Goal: Task Accomplishment & Management: Manage account settings

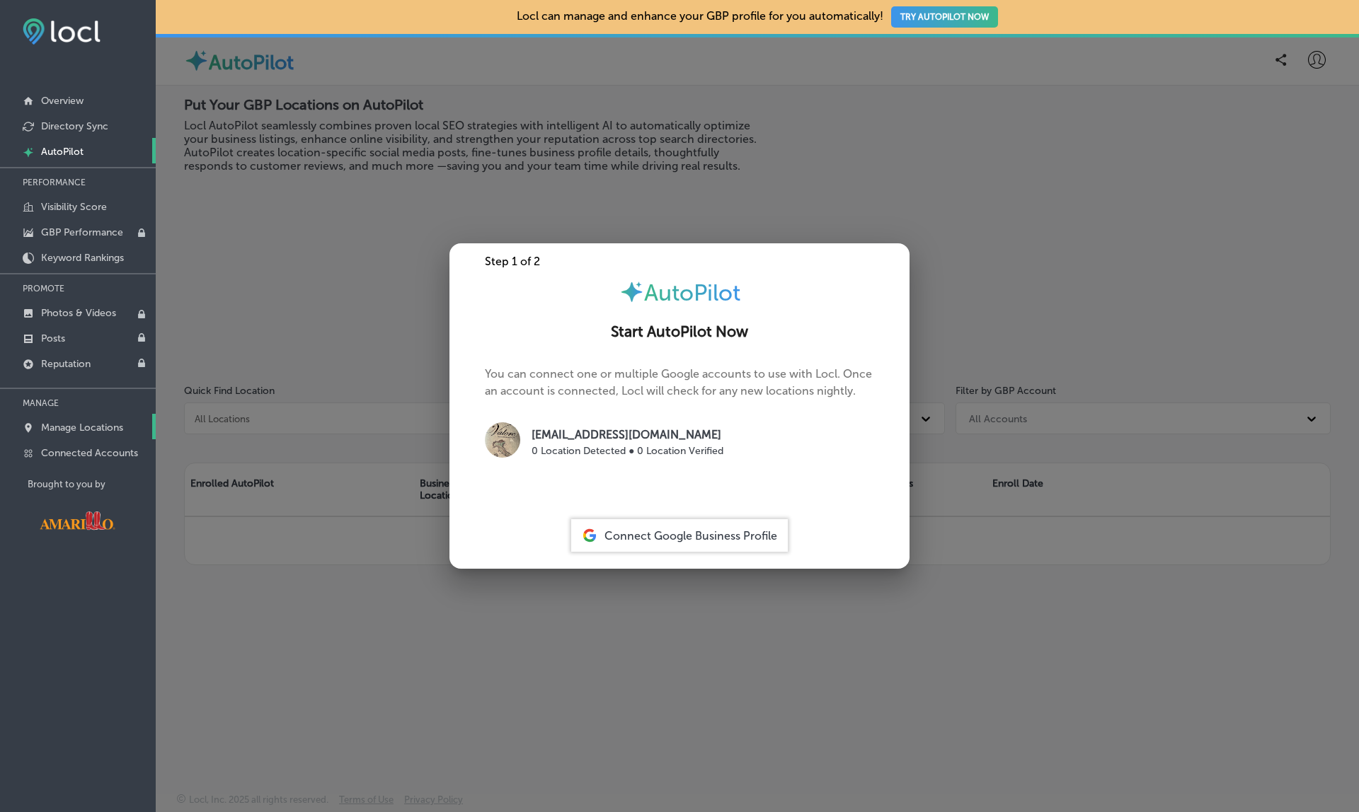
click at [86, 428] on p "Manage Locations" at bounding box center [82, 428] width 82 height 12
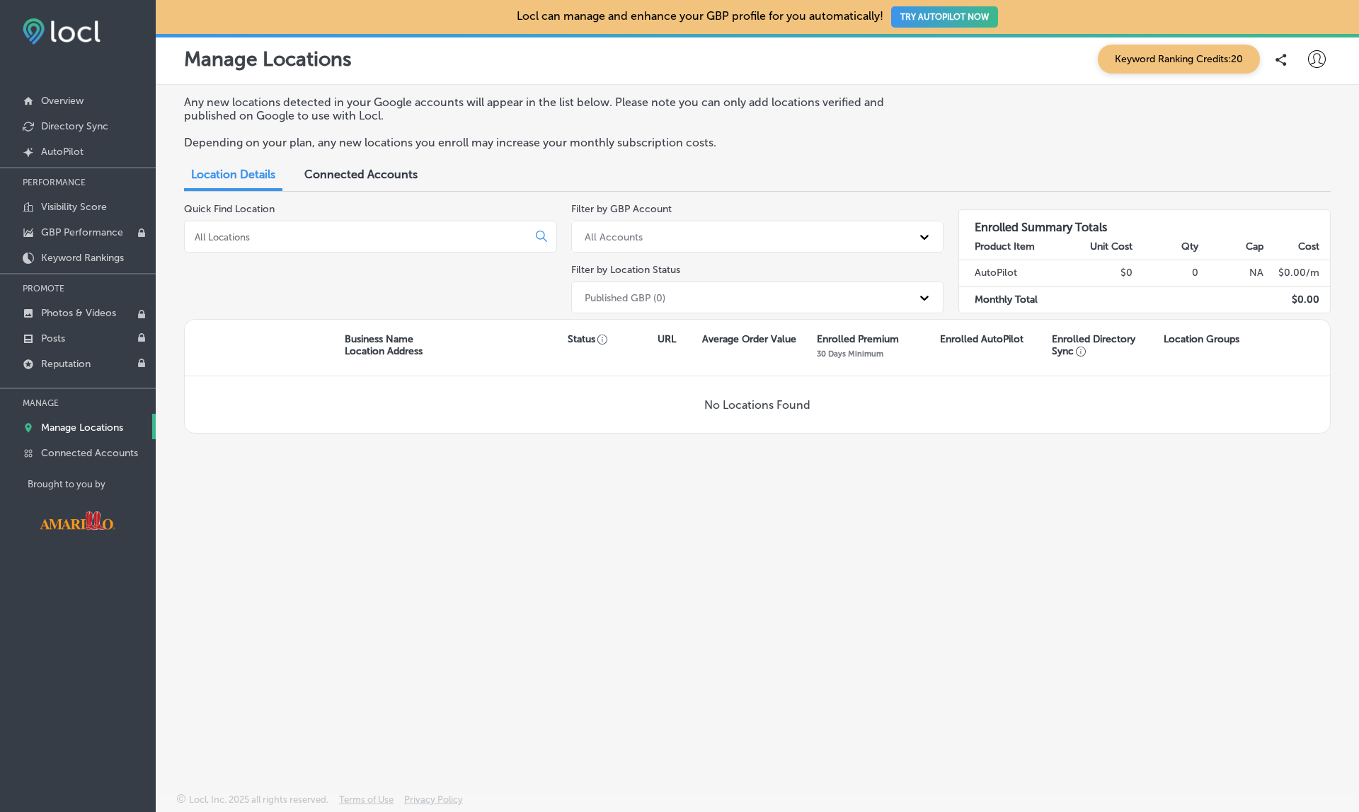
click at [379, 168] on span "Connected Accounts" at bounding box center [360, 174] width 113 height 13
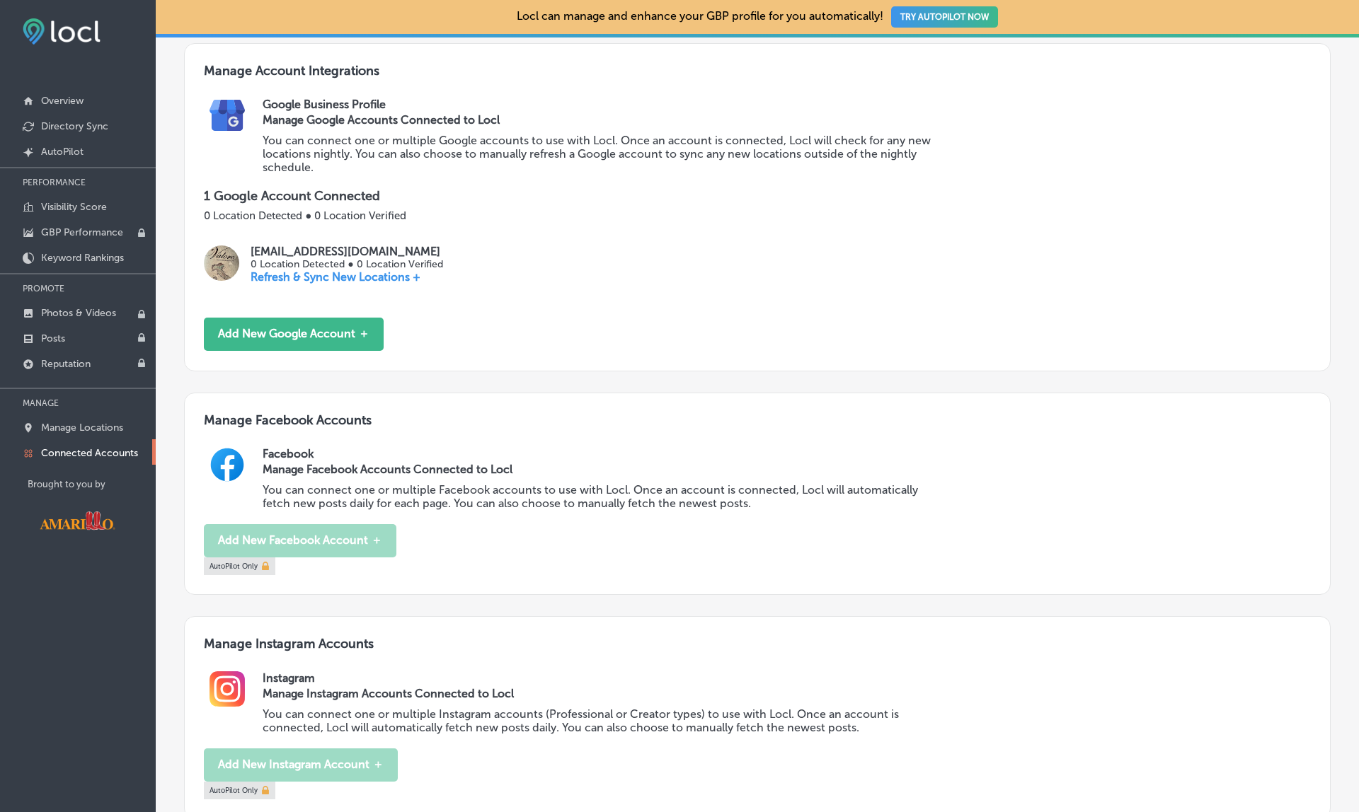
scroll to position [145, 0]
click at [378, 276] on p "Refresh & Sync New Locations +" at bounding box center [347, 278] width 192 height 13
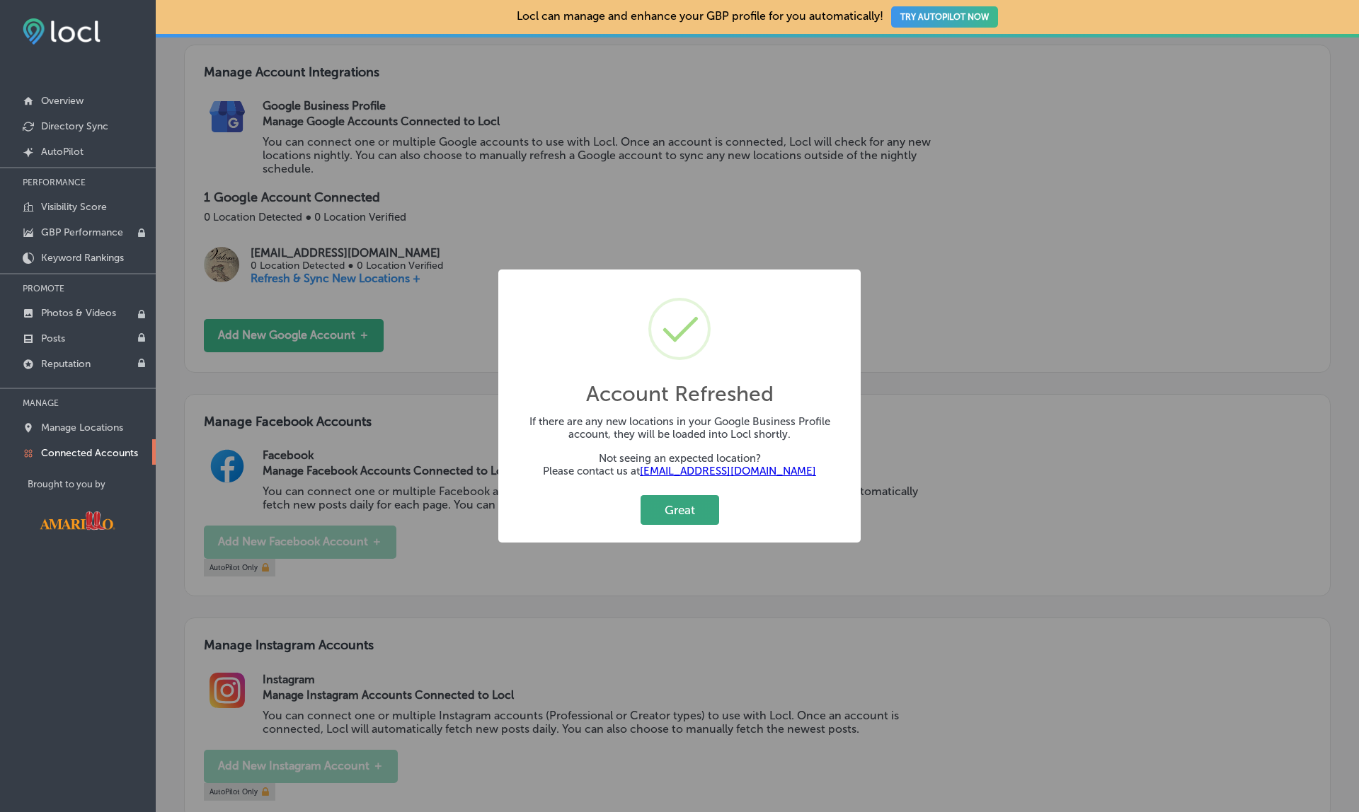
click at [681, 510] on button "Great" at bounding box center [680, 509] width 79 height 29
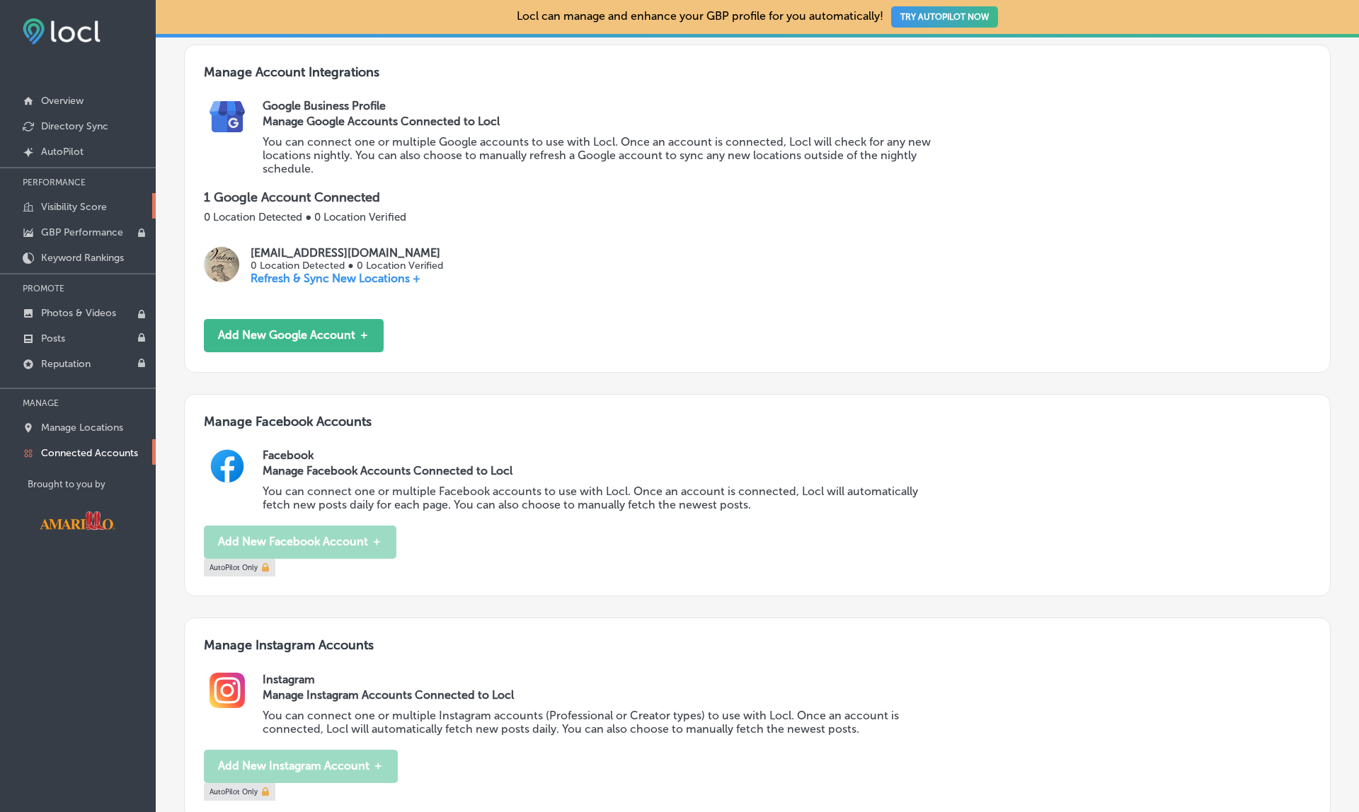
click at [76, 202] on p "Visibility Score" at bounding box center [74, 207] width 66 height 12
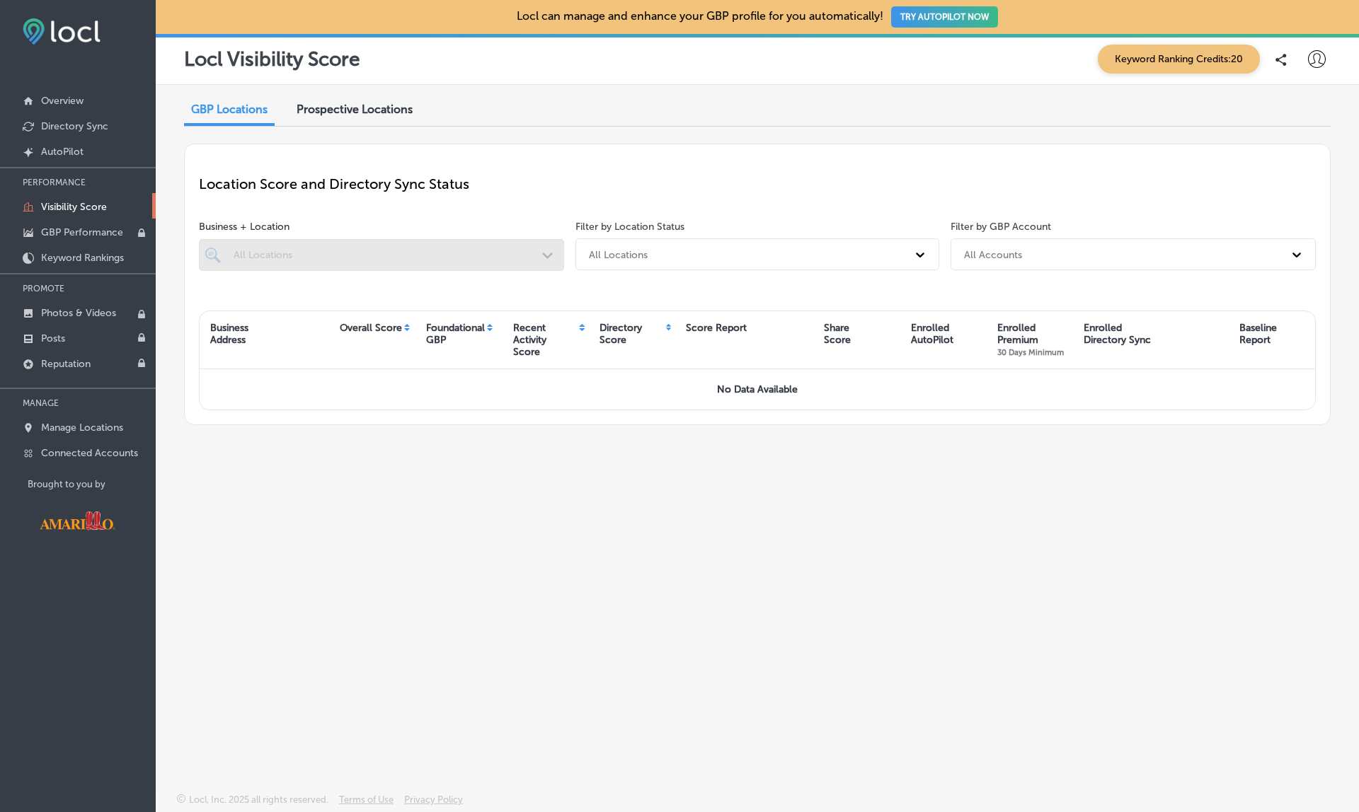
click at [341, 109] on span "Prospective Locations" at bounding box center [355, 109] width 116 height 13
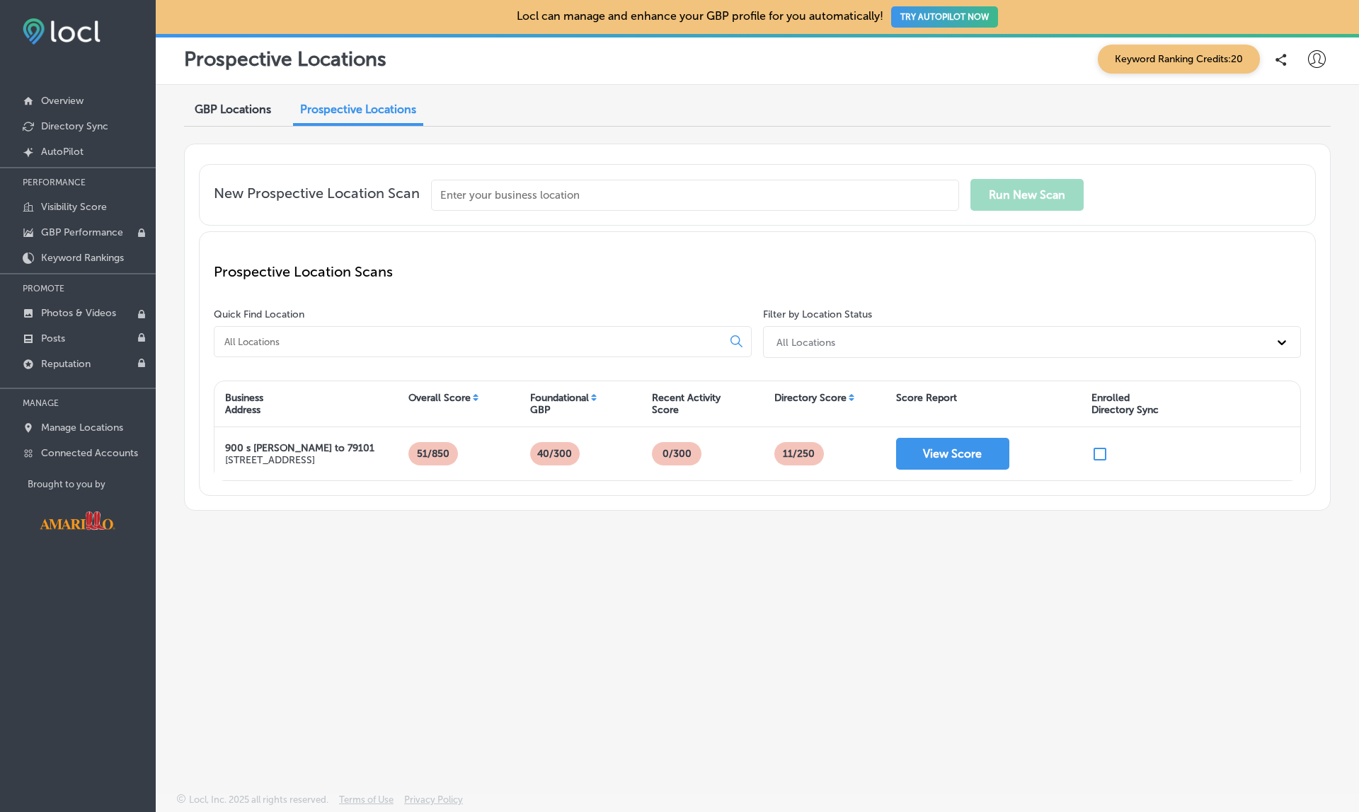
click at [235, 111] on span "GBP Locations" at bounding box center [233, 109] width 76 height 13
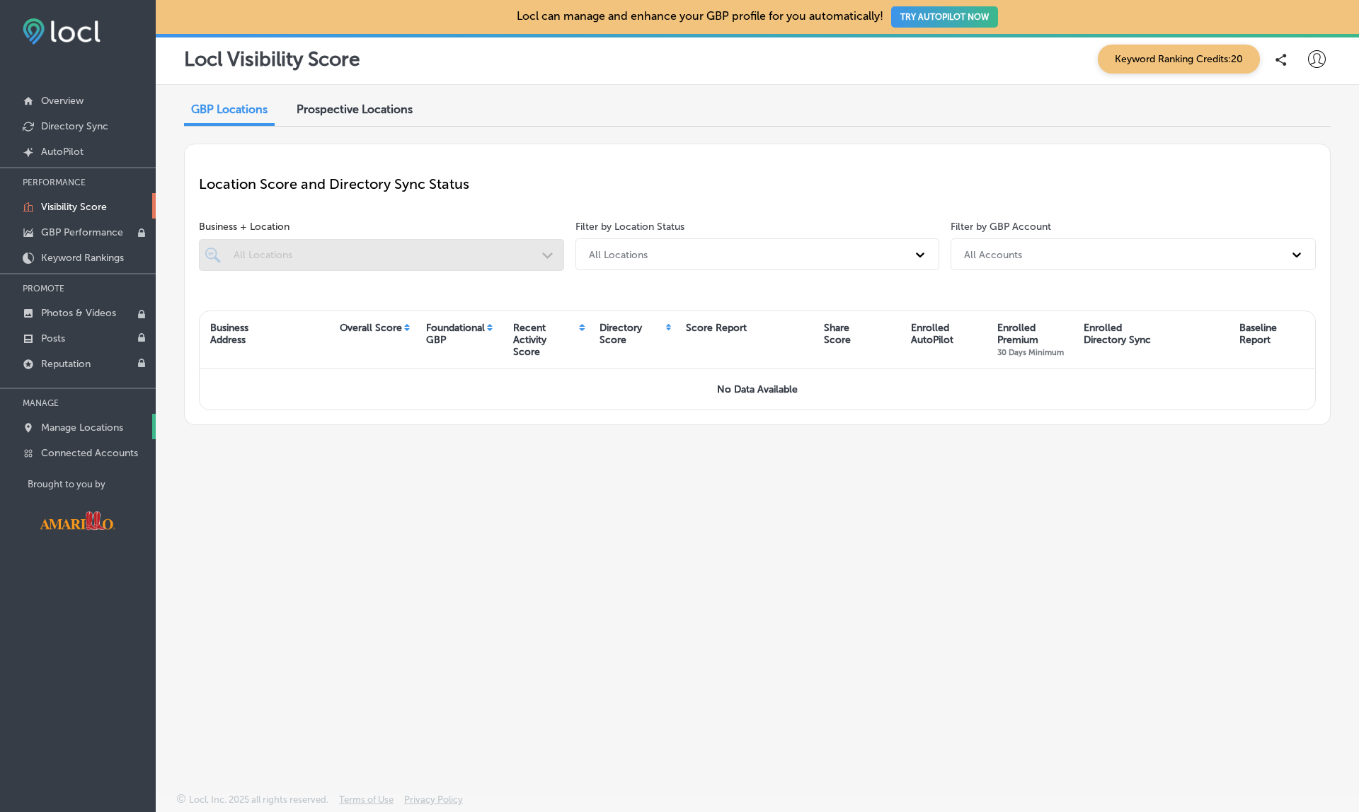
click at [72, 433] on p "Manage Locations" at bounding box center [82, 428] width 82 height 12
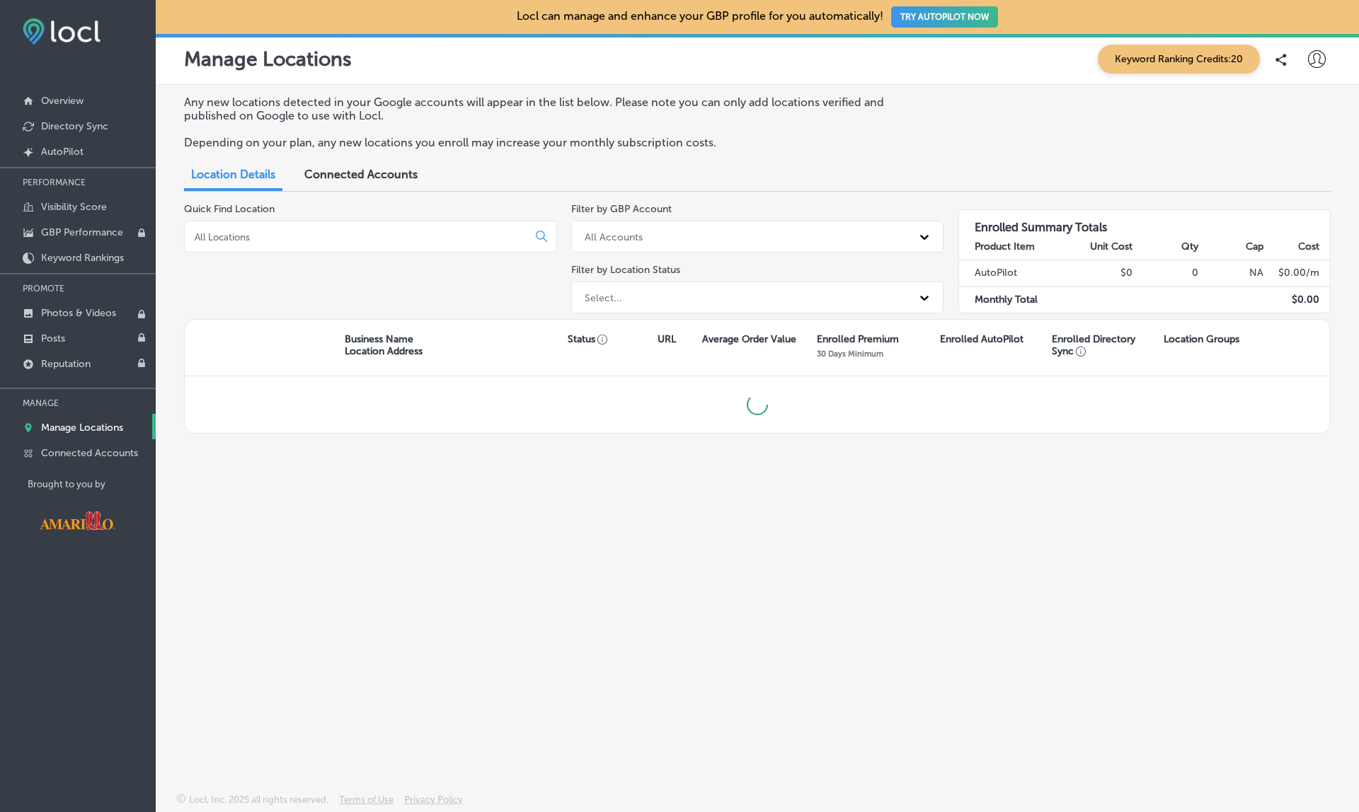
click at [709, 298] on div "Select..." at bounding box center [745, 297] width 335 height 23
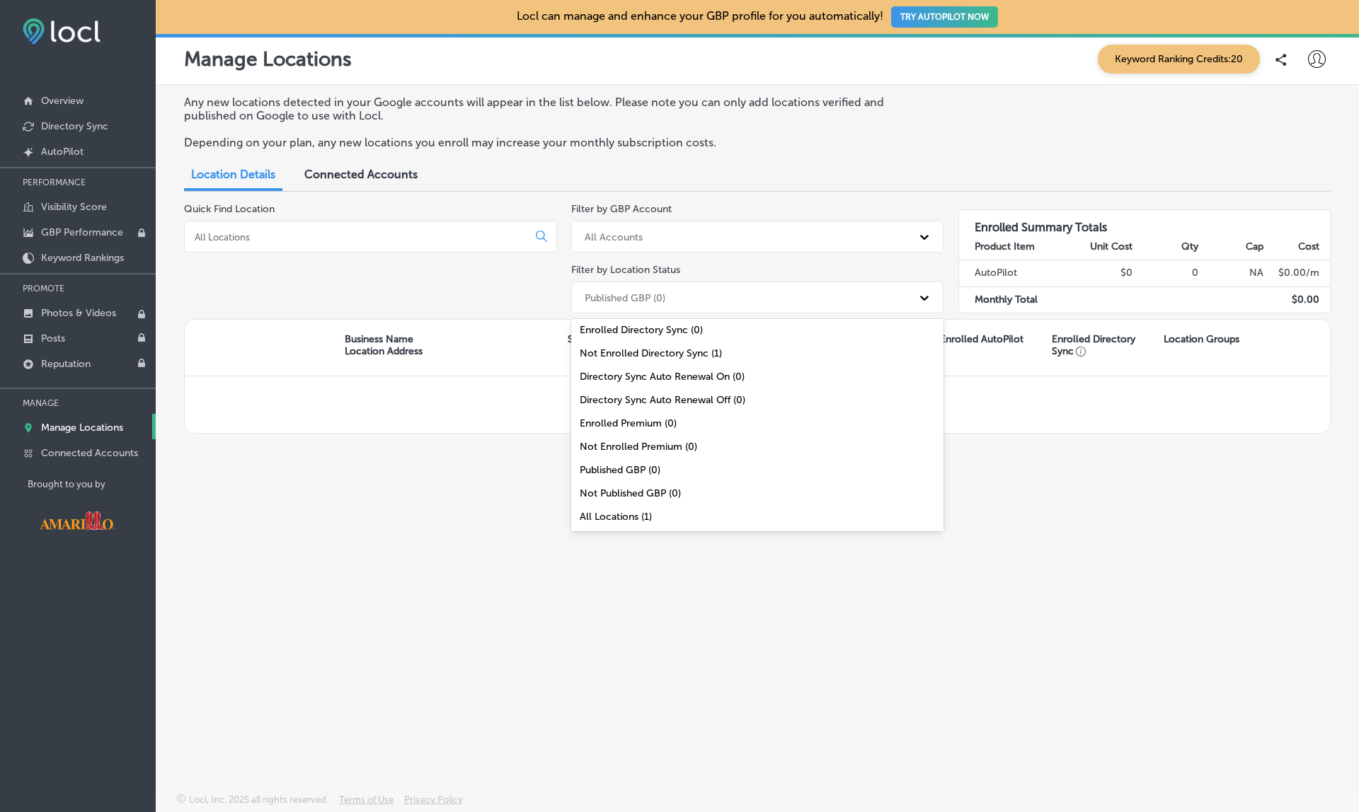
scroll to position [50, 0]
click at [614, 515] on div "All Locations (1)" at bounding box center [757, 516] width 373 height 23
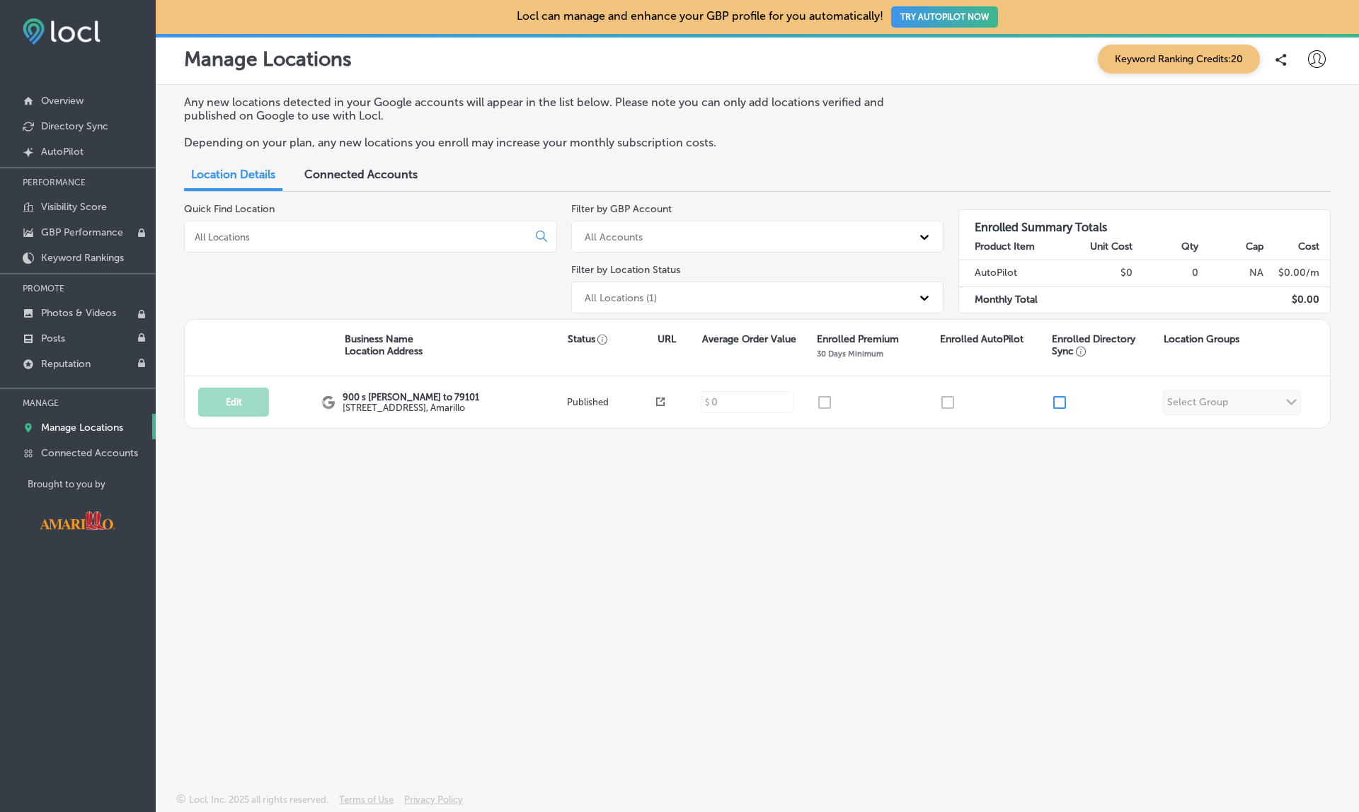
click at [362, 172] on span "Connected Accounts" at bounding box center [360, 174] width 113 height 13
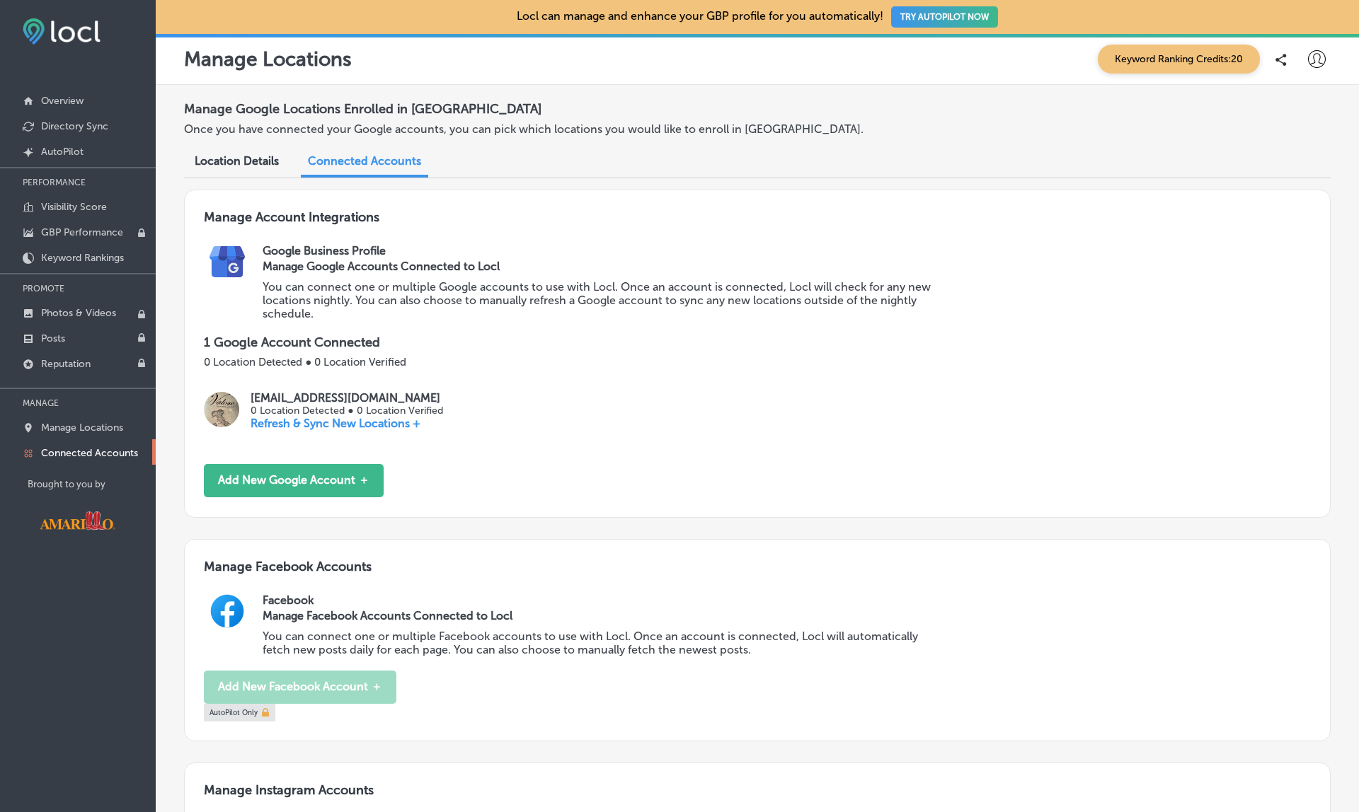
click at [241, 154] on span "Location Details" at bounding box center [237, 160] width 84 height 13
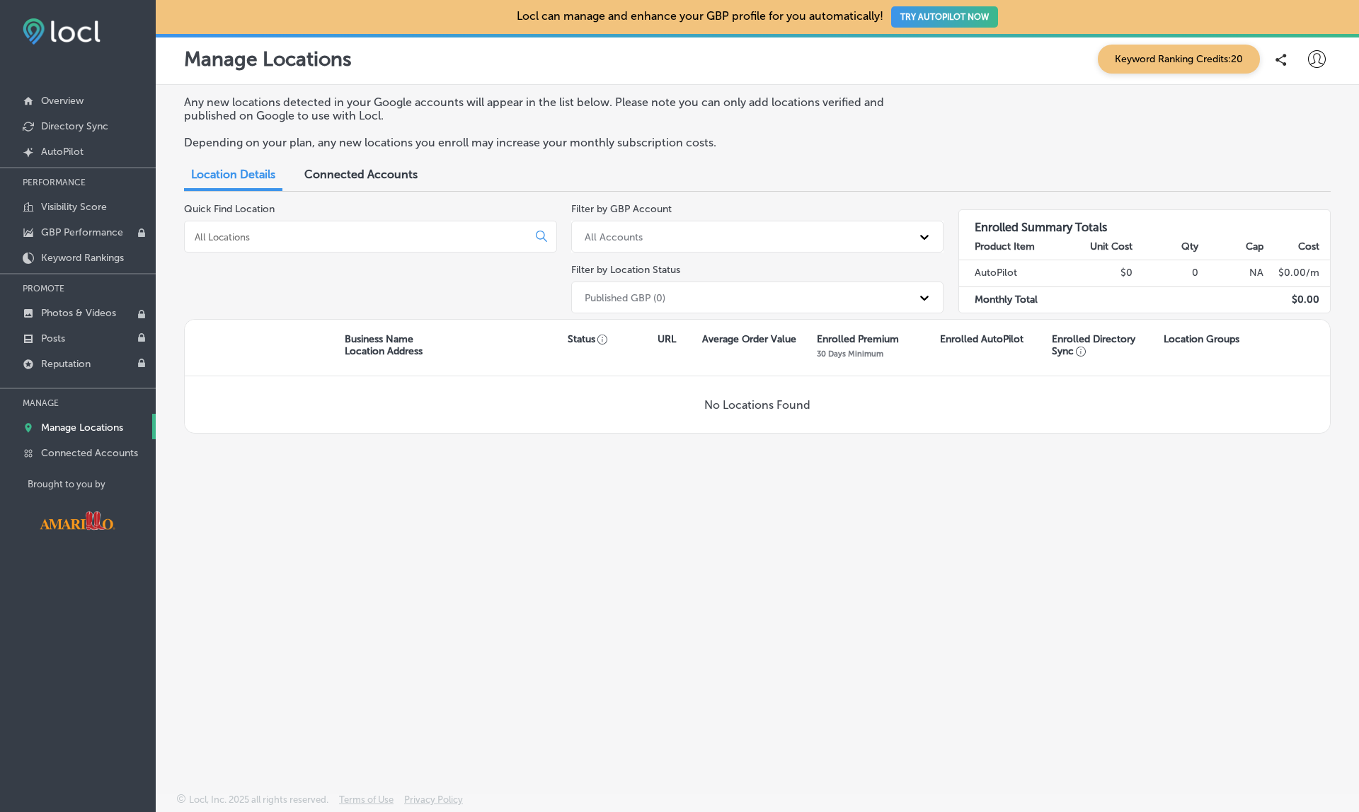
click at [715, 286] on div "Published GBP (0)" at bounding box center [745, 297] width 335 height 23
click at [647, 227] on div "All Accounts" at bounding box center [745, 236] width 335 height 23
click at [641, 297] on div "[EMAIL_ADDRESS][DOMAIN_NAME]" at bounding box center [757, 296] width 373 height 23
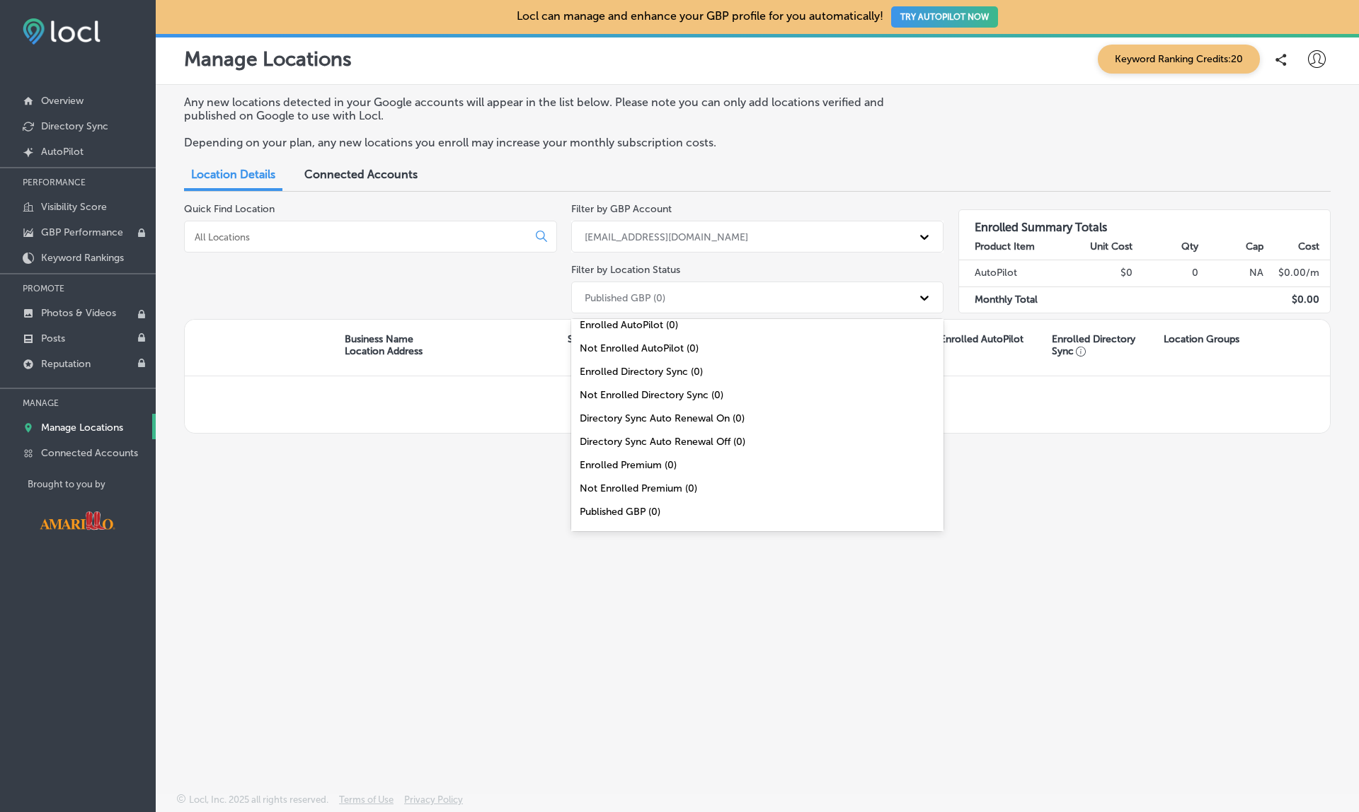
click at [717, 286] on div "Published GBP (0)" at bounding box center [745, 297] width 335 height 23
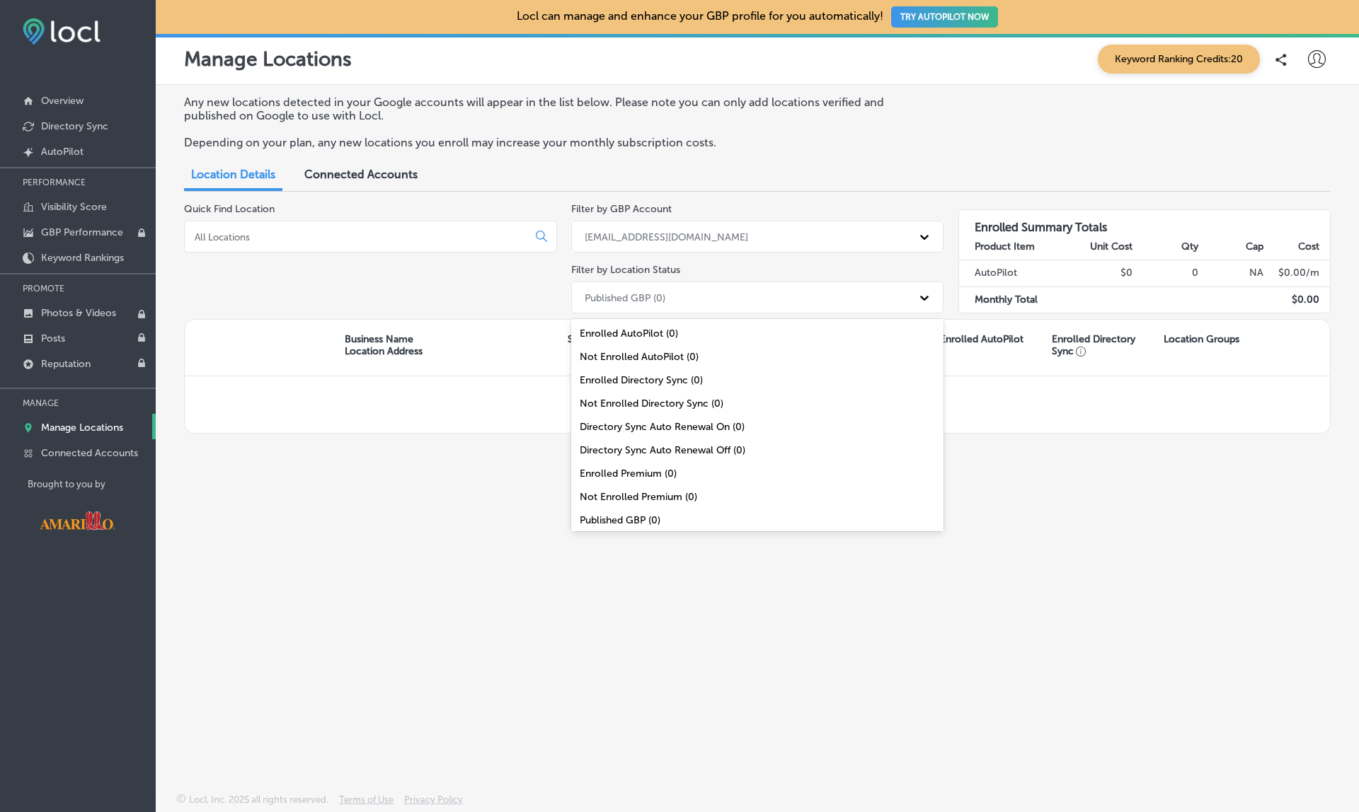
click at [657, 231] on div "[EMAIL_ADDRESS][DOMAIN_NAME]" at bounding box center [666, 237] width 163 height 12
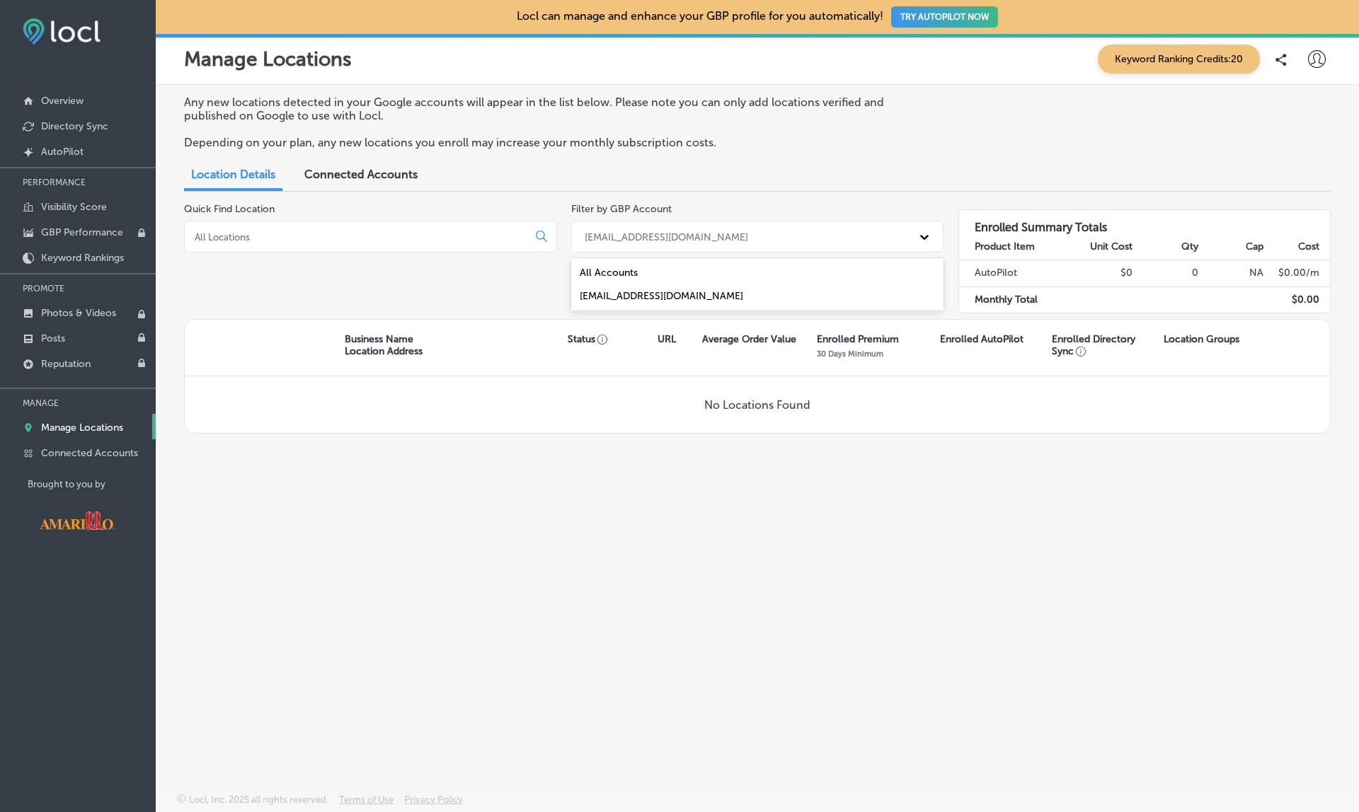
click at [598, 270] on div "All Accounts" at bounding box center [757, 272] width 373 height 23
click at [670, 605] on div "Any new locations detected in your Google accounts will appear in the list belo…" at bounding box center [757, 406] width 1203 height 642
click at [1313, 55] on icon at bounding box center [1317, 59] width 18 height 18
click at [1313, 55] on div at bounding box center [679, 406] width 1359 height 812
click at [365, 173] on span "Connected Accounts" at bounding box center [360, 174] width 113 height 13
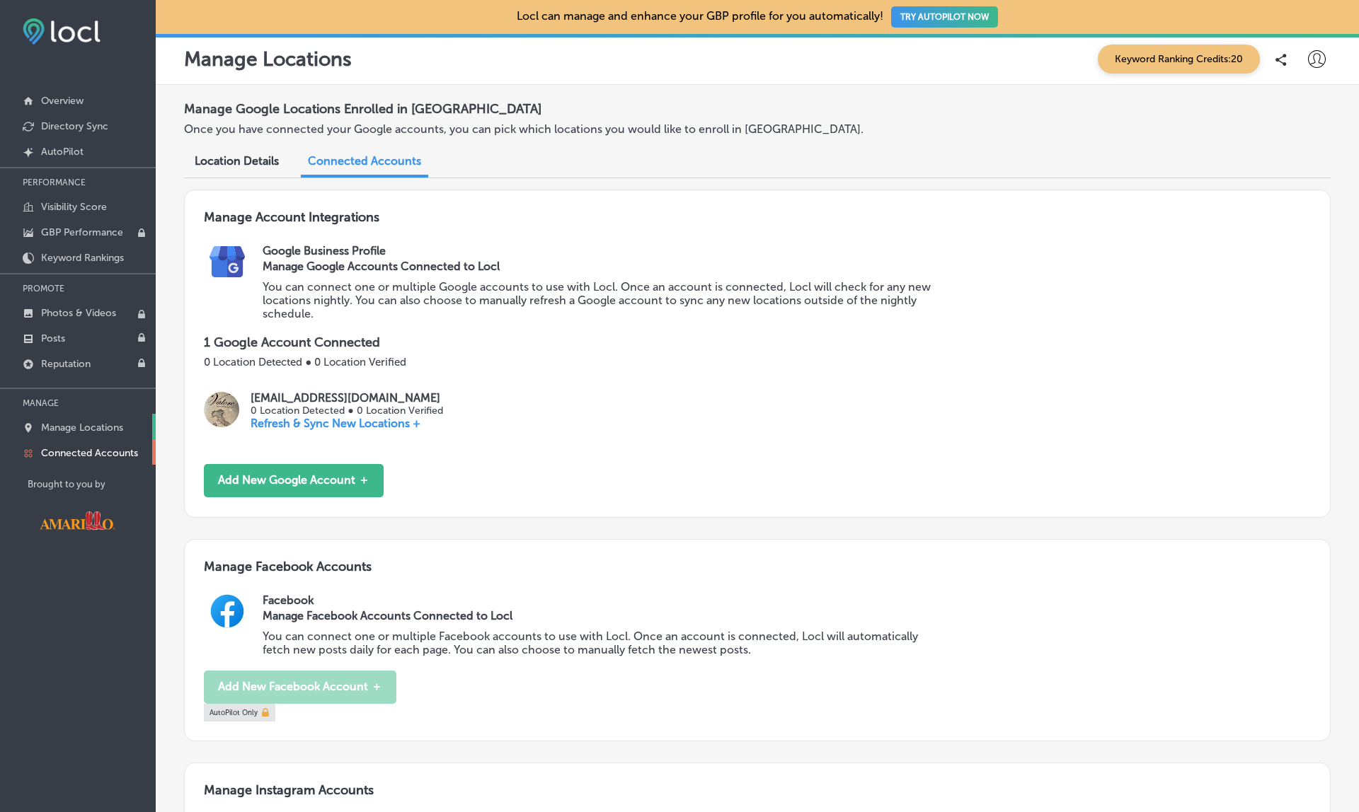
click at [72, 437] on link "Manage Locations" at bounding box center [78, 426] width 156 height 25
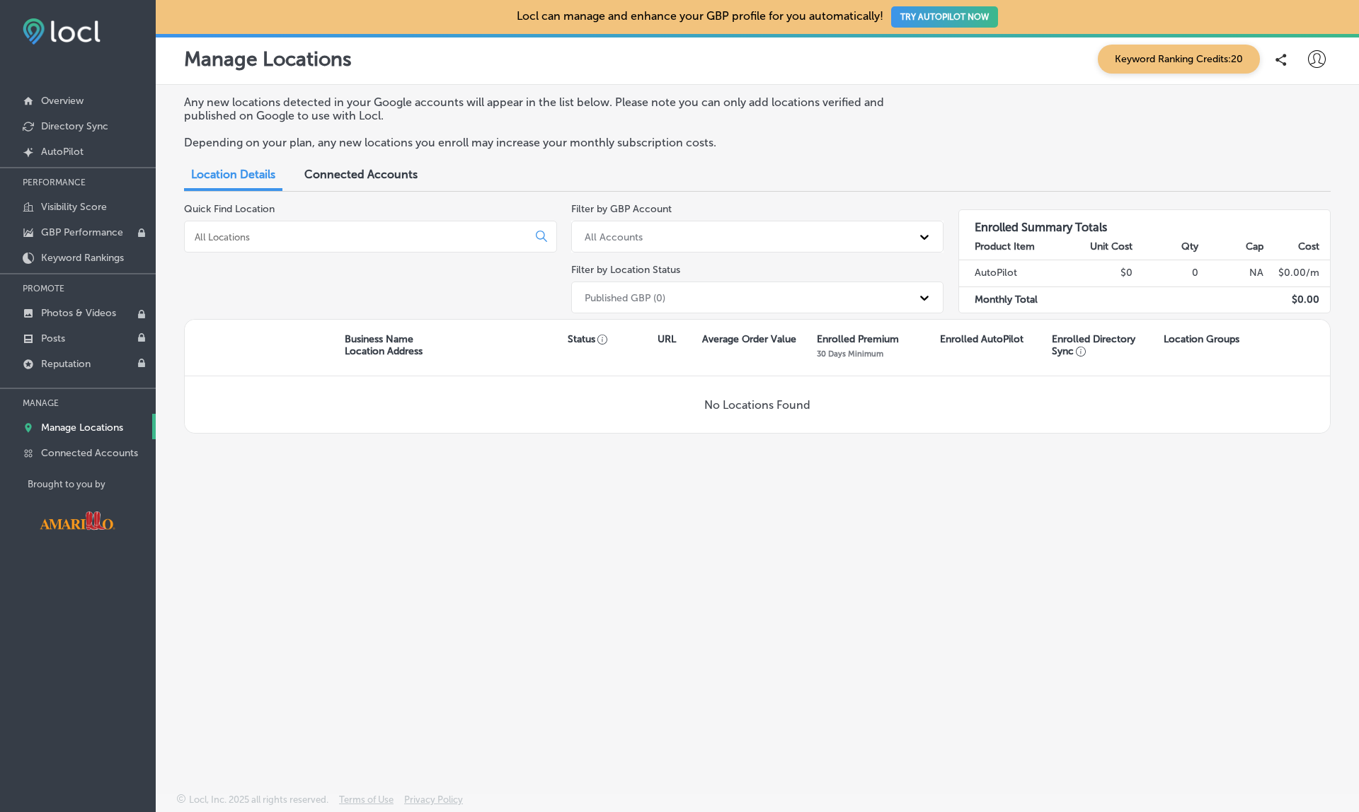
click at [747, 287] on div "Published GBP (0)" at bounding box center [745, 297] width 335 height 23
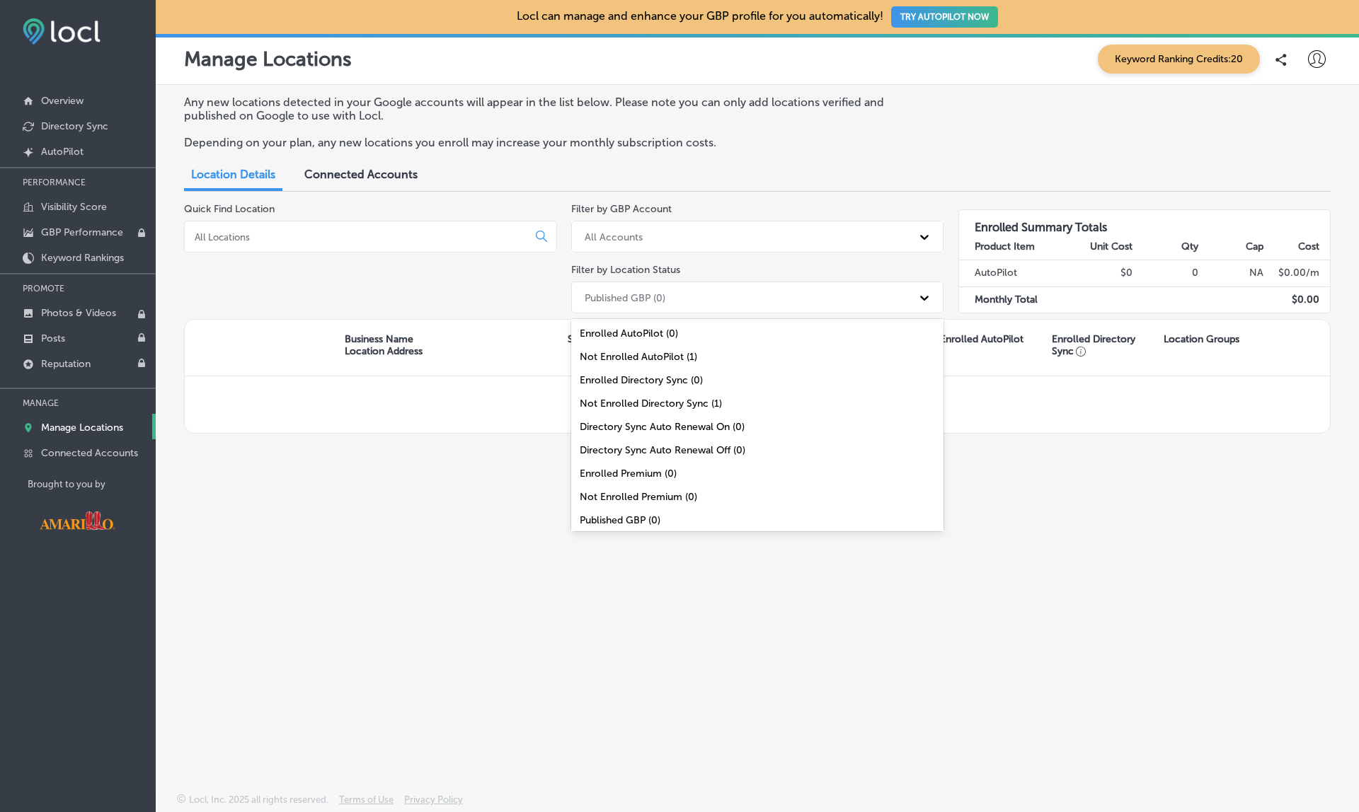
click at [655, 356] on div "Not Enrolled AutoPilot (1)" at bounding box center [757, 356] width 373 height 23
